Goal: Task Accomplishment & Management: Use online tool/utility

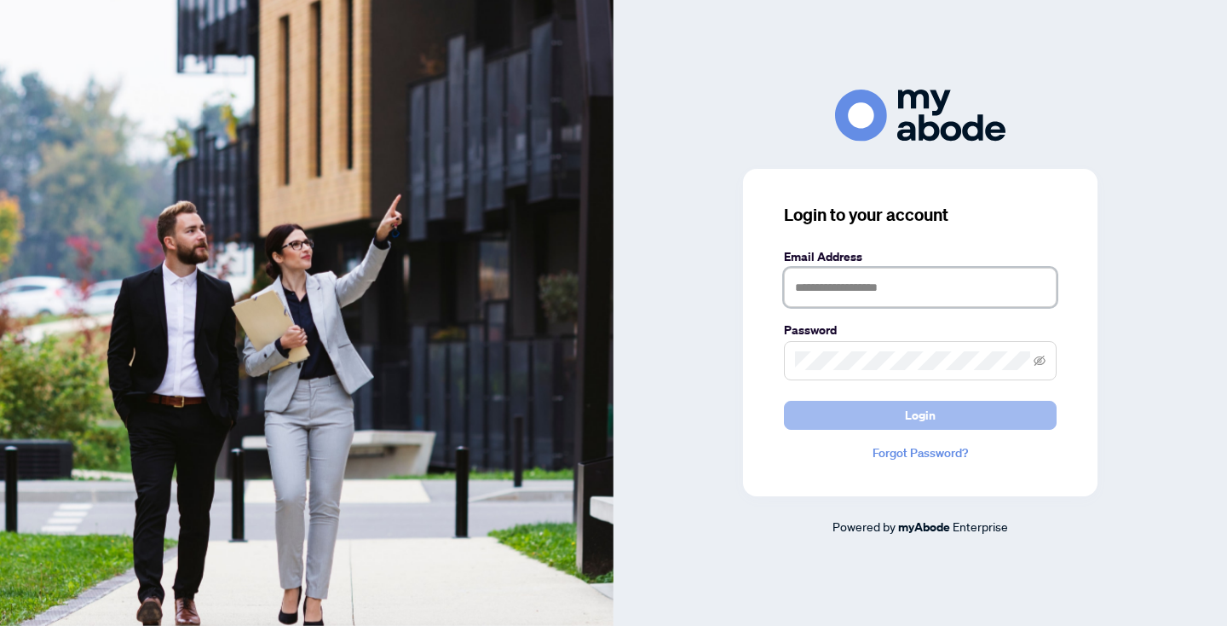
type input "**********"
click at [946, 408] on button "Login" at bounding box center [920, 415] width 273 height 29
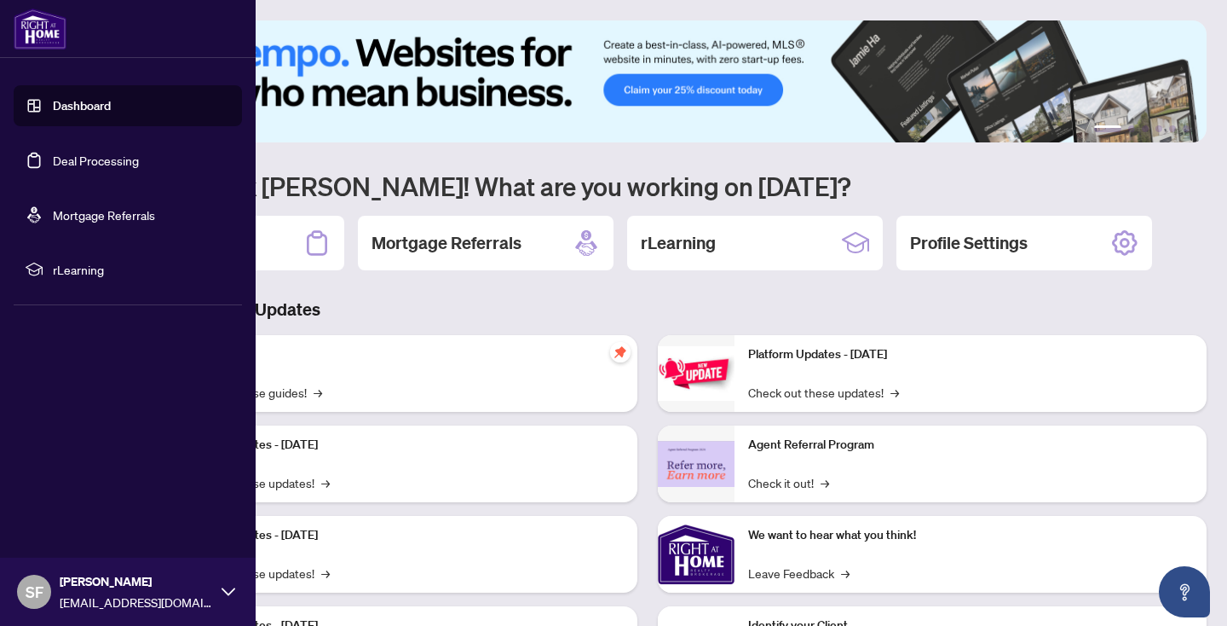
click at [129, 156] on link "Deal Processing" at bounding box center [96, 160] width 86 height 15
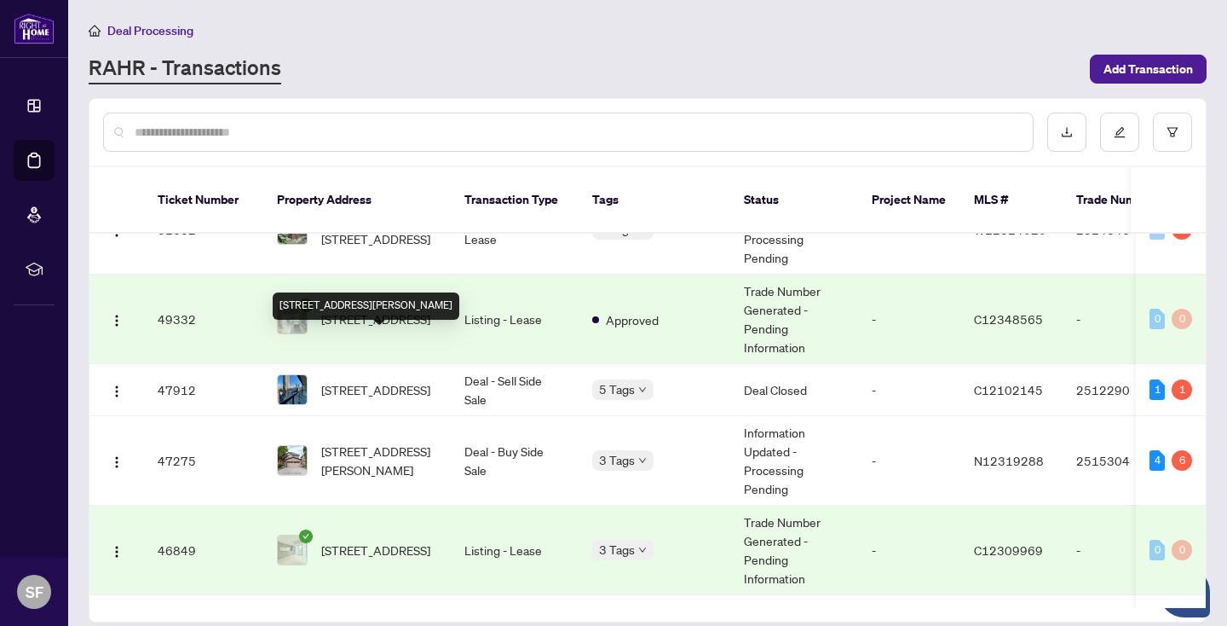
scroll to position [461, 0]
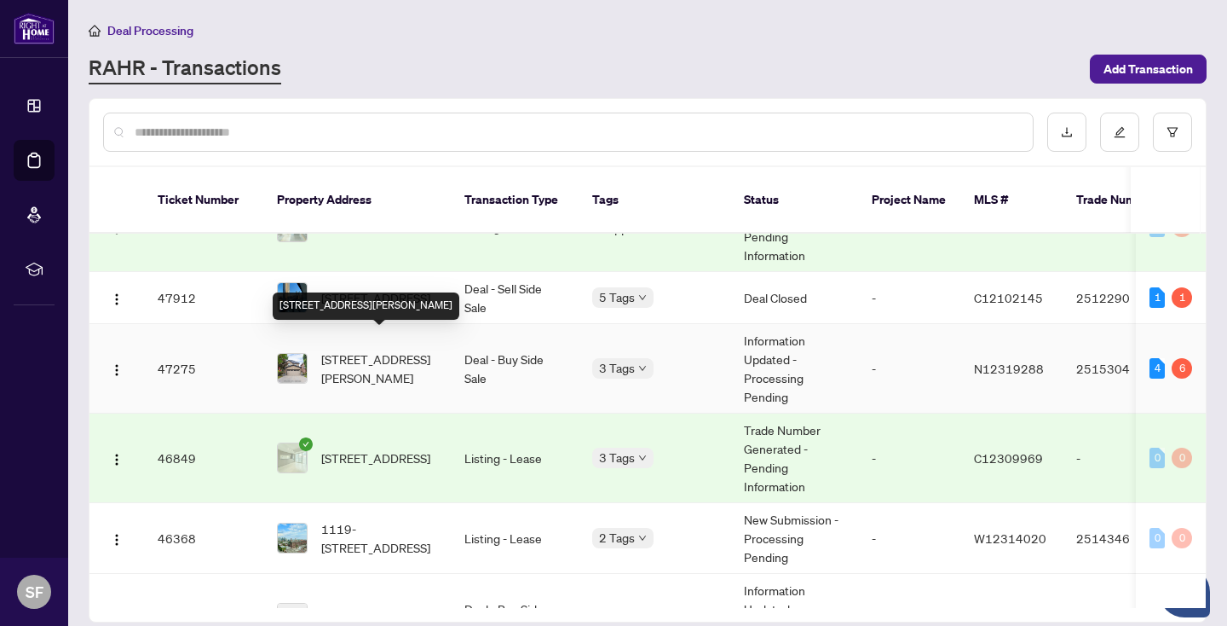
click at [366, 349] on span "[STREET_ADDRESS][PERSON_NAME]" at bounding box center [379, 368] width 116 height 38
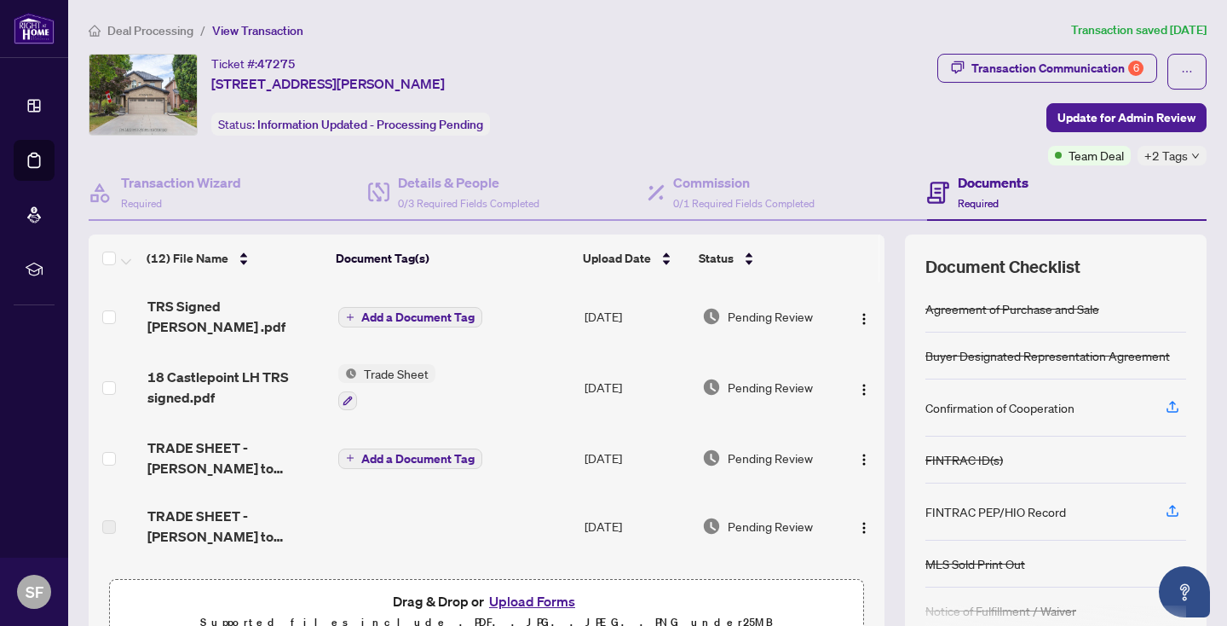
click at [541, 600] on button "Upload Forms" at bounding box center [532, 601] width 96 height 22
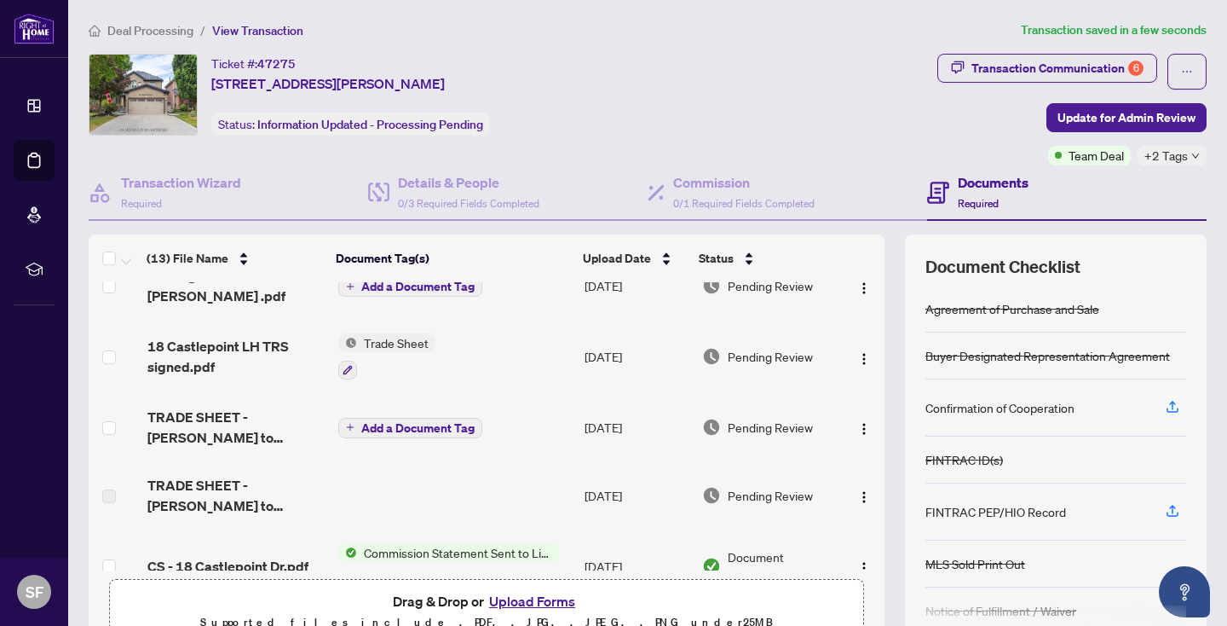
scroll to position [153, 0]
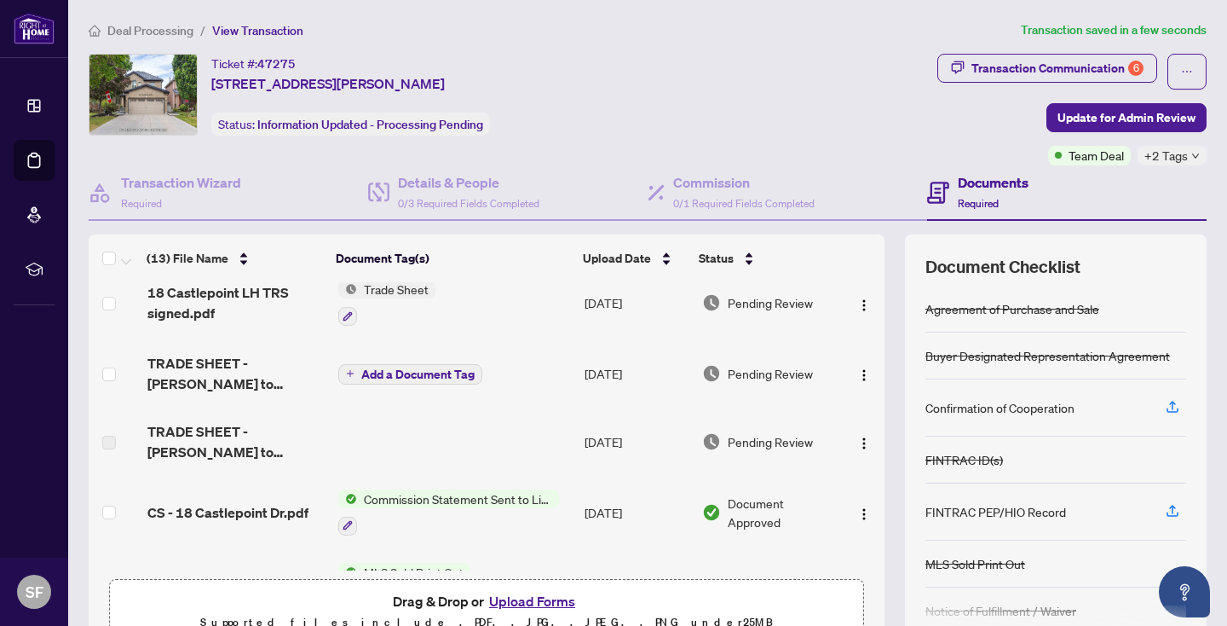
click at [545, 596] on button "Upload Forms" at bounding box center [532, 601] width 96 height 22
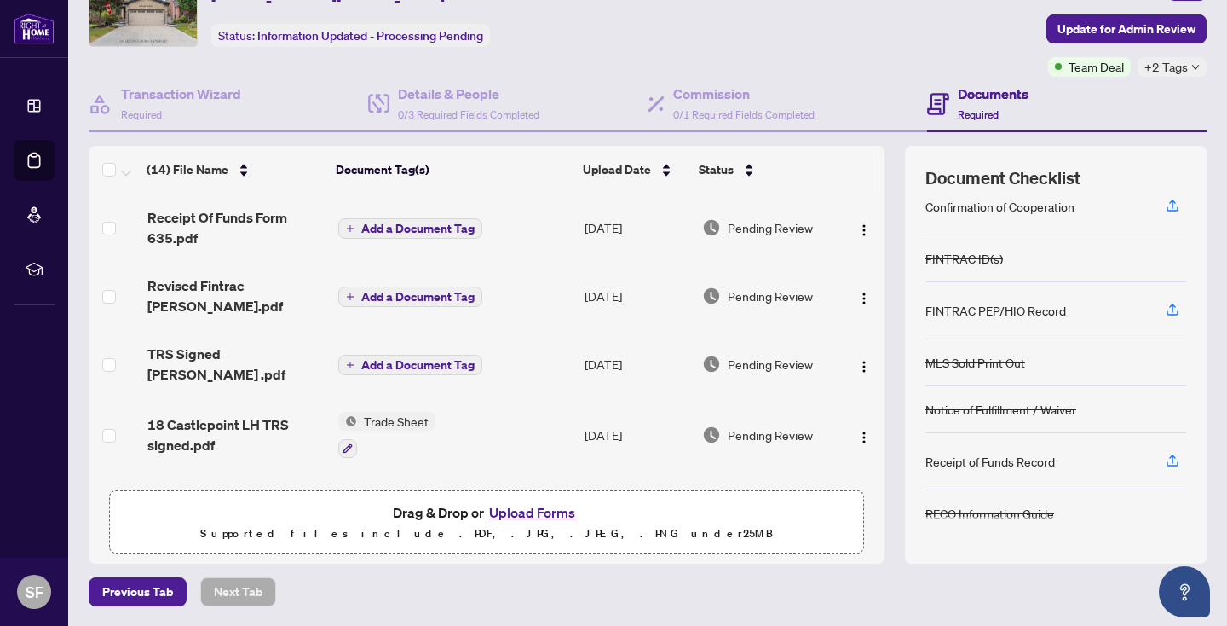
scroll to position [0, 0]
